Goal: Transaction & Acquisition: Subscribe to service/newsletter

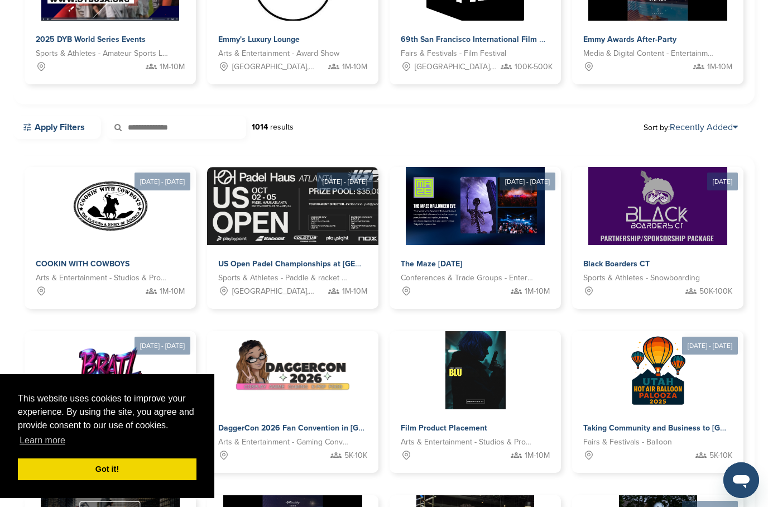
scroll to position [224, 0]
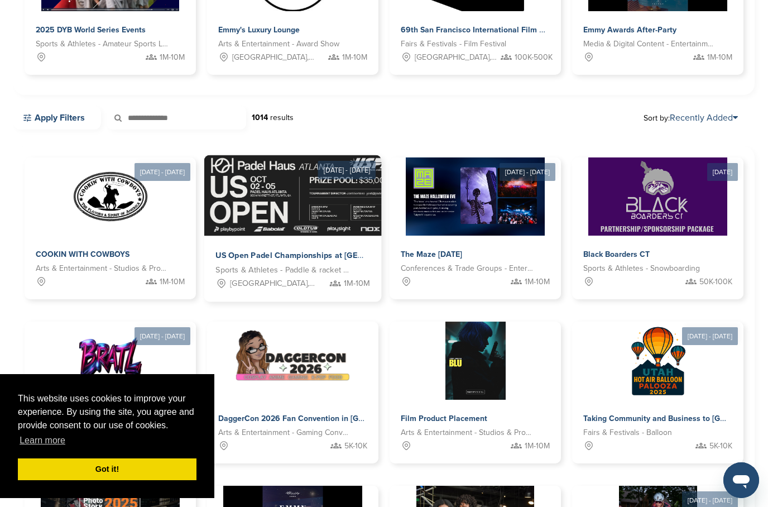
click at [233, 256] on span "US Open Padel Championships at [GEOGRAPHIC_DATA]" at bounding box center [321, 256] width 212 height 10
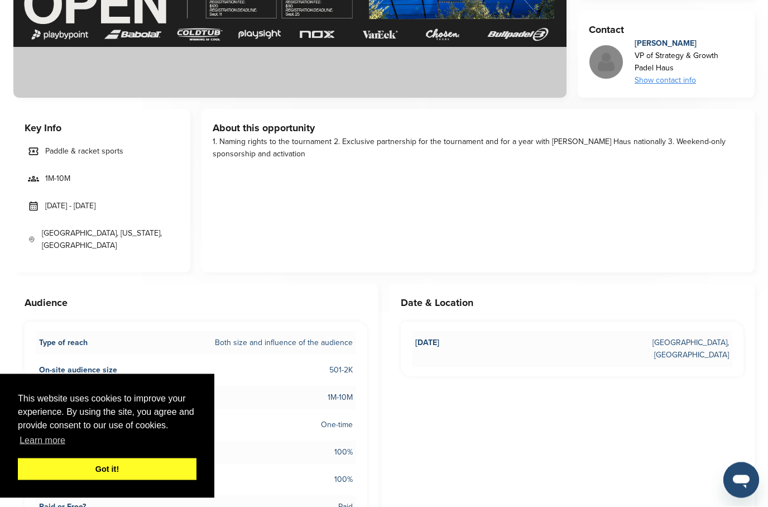
click at [147, 481] on link "Got it!" at bounding box center [107, 469] width 179 height 22
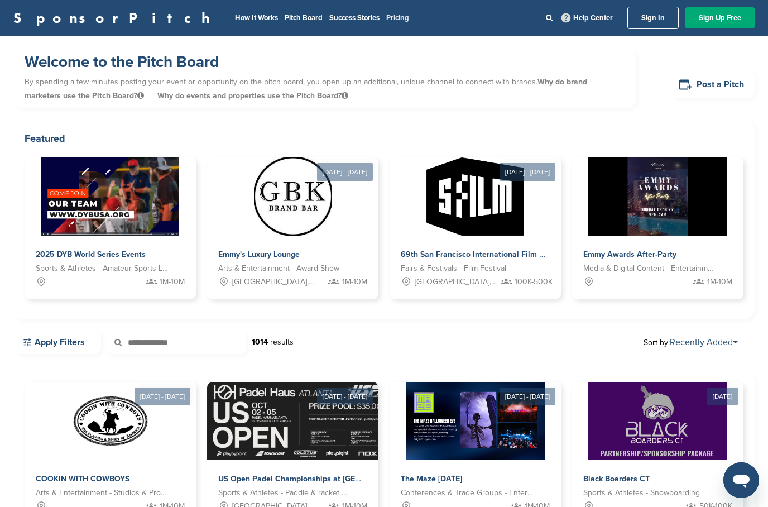
click at [386, 21] on link "Pricing" at bounding box center [397, 17] width 23 height 9
